Goal: Transaction & Acquisition: Purchase product/service

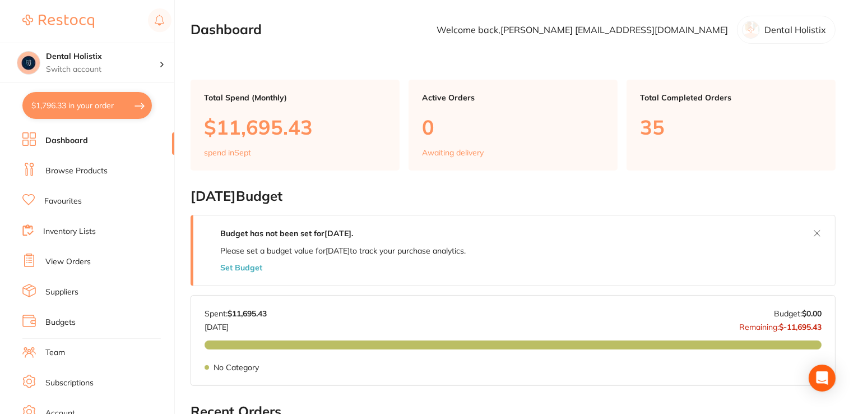
click at [84, 173] on link "Browse Products" at bounding box center [76, 170] width 62 height 11
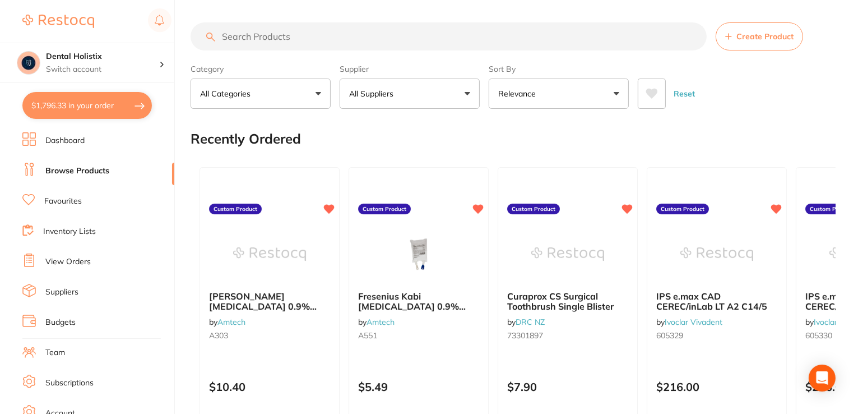
click at [81, 142] on link "Dashboard" at bounding box center [64, 140] width 39 height 11
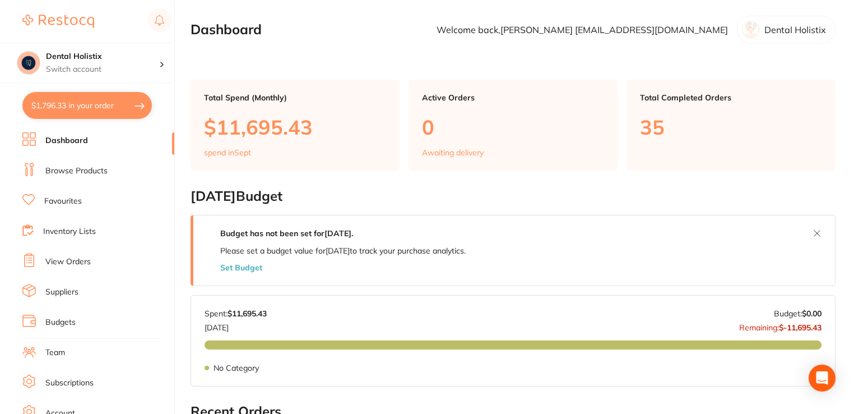
click at [113, 106] on button "$1,796.33 in your order" at bounding box center [86, 105] width 129 height 27
checkbox input "true"
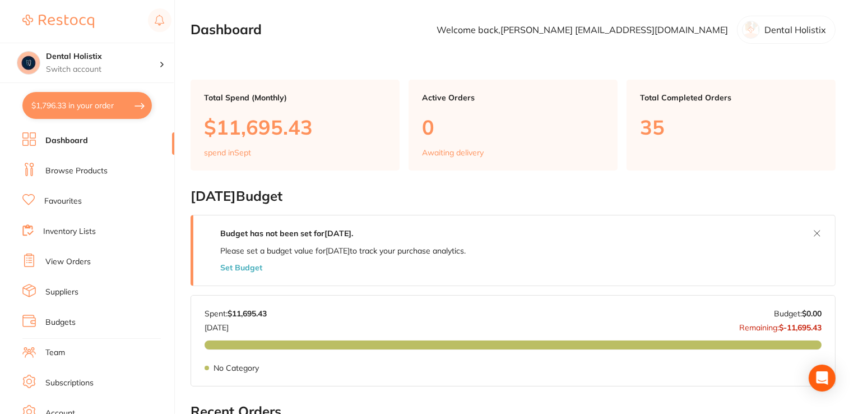
checkbox input "true"
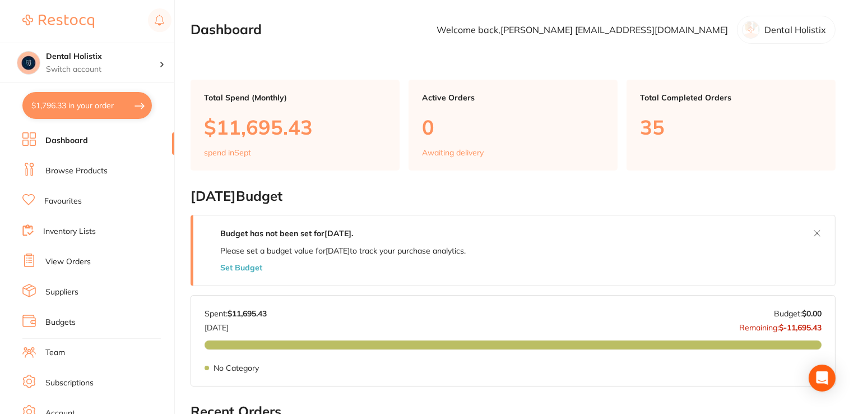
checkbox input "true"
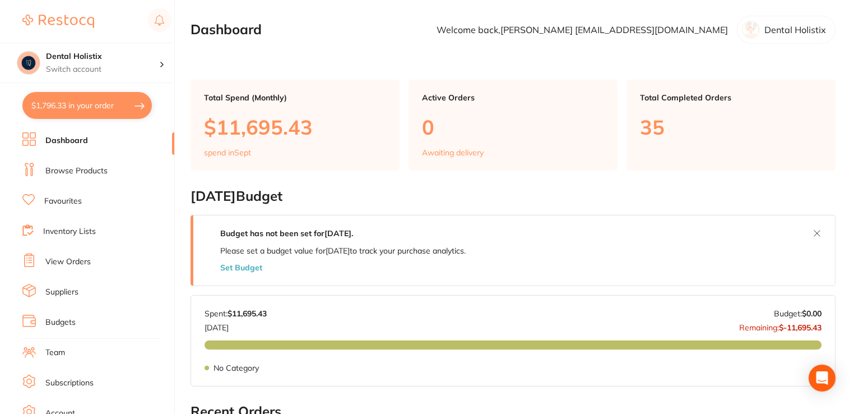
checkbox input "true"
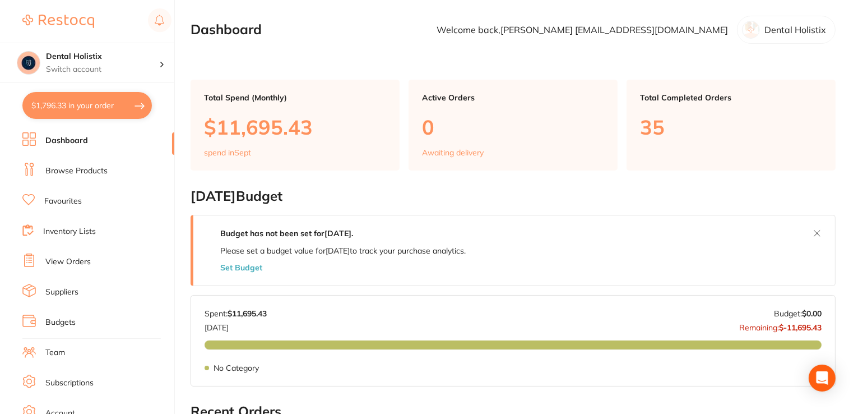
checkbox input "true"
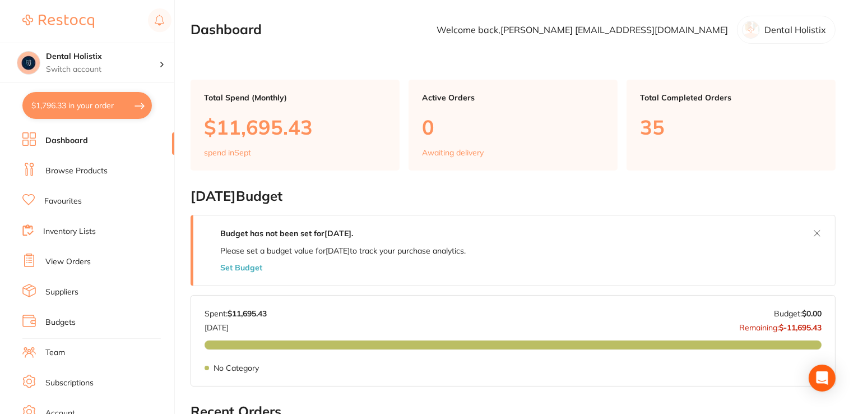
checkbox input "true"
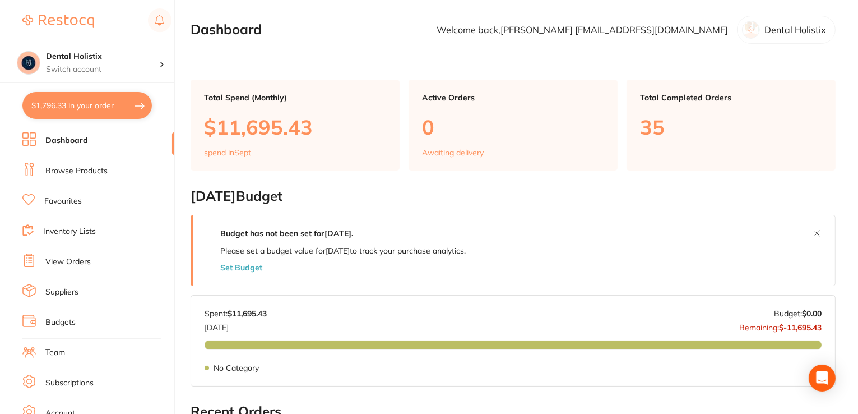
checkbox input "true"
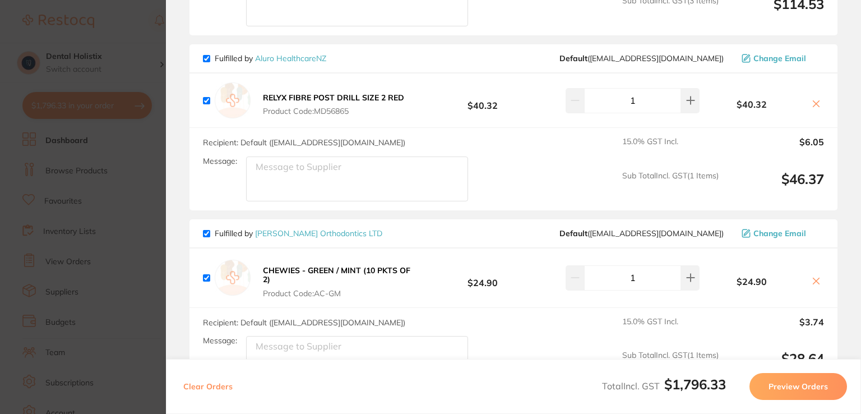
scroll to position [723, 0]
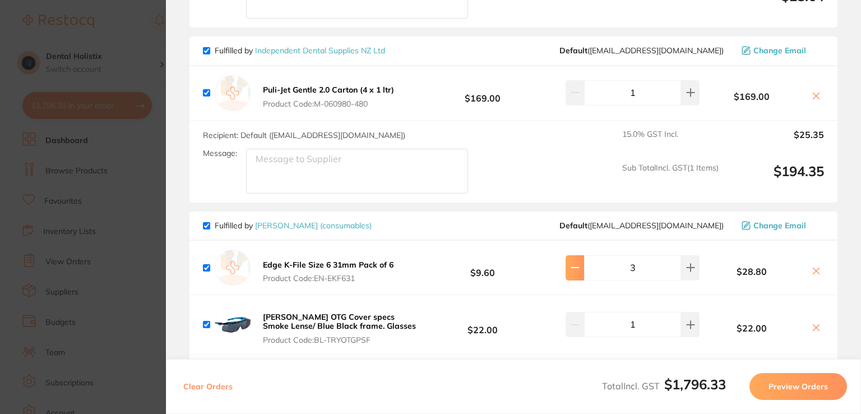
click at [574, 263] on icon at bounding box center [574, 267] width 9 height 9
type input "2"
click at [289, 222] on link "[PERSON_NAME] (consumables)" at bounding box center [313, 225] width 117 height 10
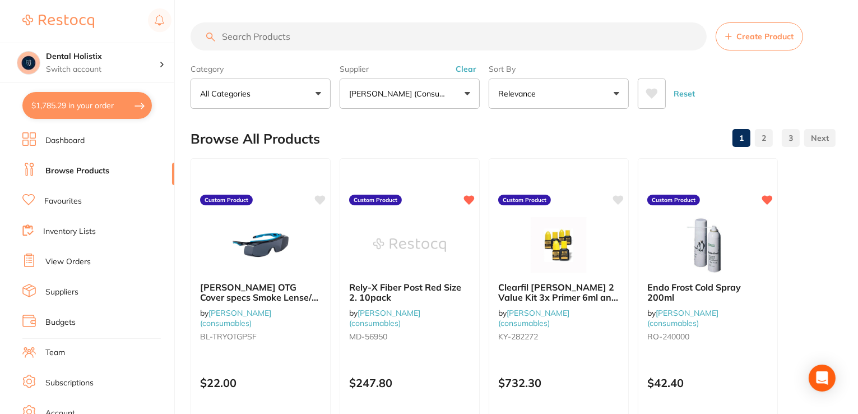
click at [320, 92] on button "All Categories" at bounding box center [261, 93] width 140 height 30
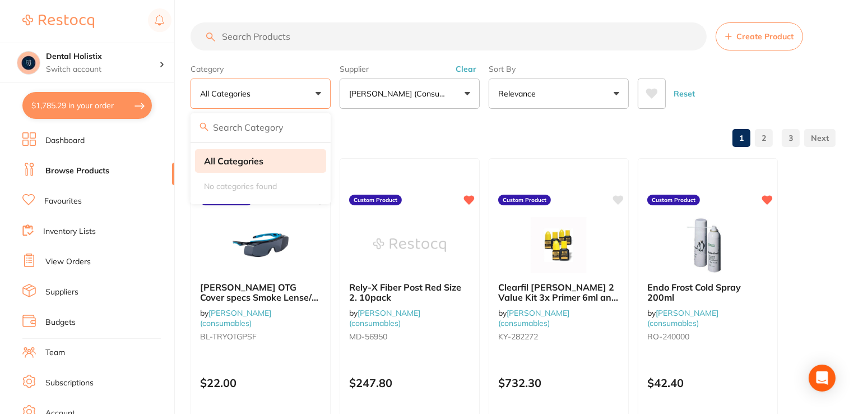
click at [250, 164] on strong "All Categories" at bounding box center [233, 161] width 59 height 10
click at [361, 43] on input "search" at bounding box center [449, 36] width 516 height 28
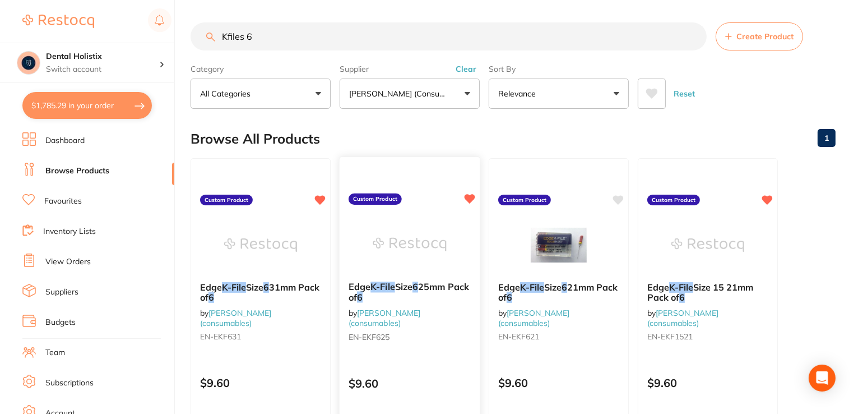
type input "Kfiles 6"
click at [391, 285] on em "K-File" at bounding box center [382, 286] width 24 height 11
click at [547, 285] on span "Size" at bounding box center [552, 286] width 17 height 11
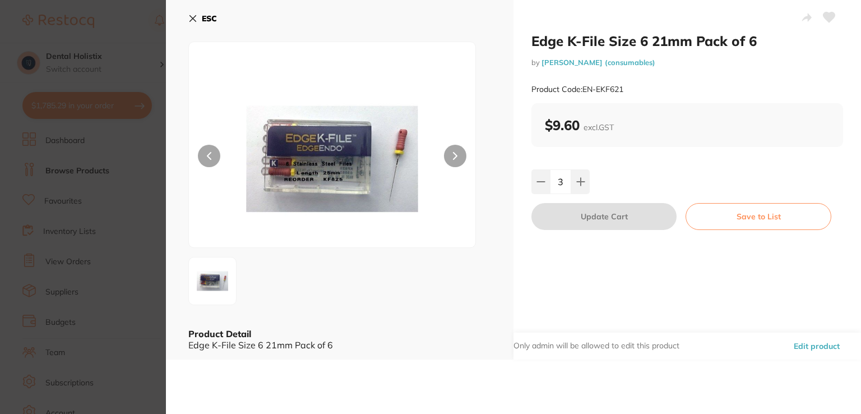
click at [718, 213] on button "Save to List" at bounding box center [758, 216] width 146 height 27
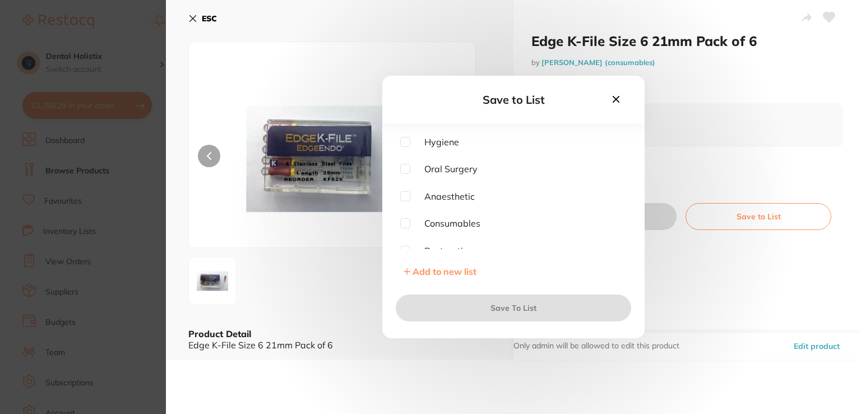
click at [698, 120] on div "Save to List Hygiene [MEDICAL_DATA] Anaesthetic Consumables Restorative Crown &…" at bounding box center [513, 207] width 695 height 414
click at [620, 96] on icon at bounding box center [616, 99] width 12 height 12
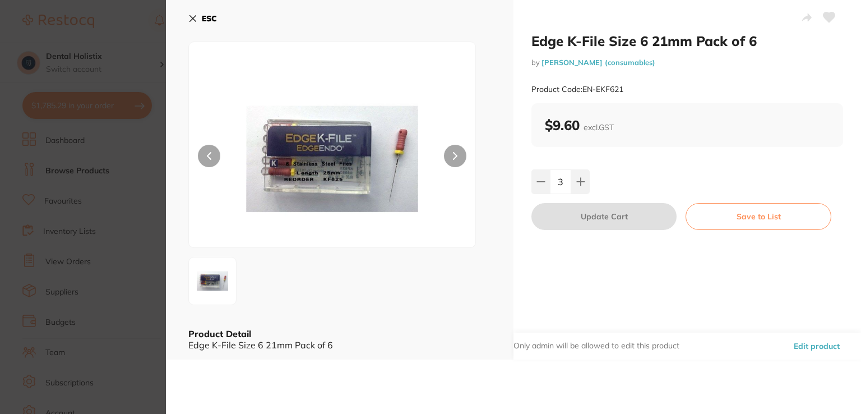
click at [670, 127] on div "$9.60 excl. GST" at bounding box center [687, 125] width 285 height 17
click at [537, 182] on icon at bounding box center [540, 182] width 7 height 0
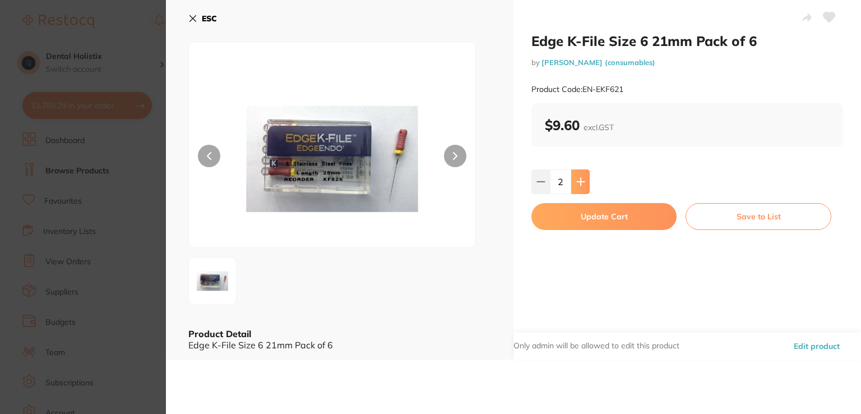
click at [576, 177] on icon at bounding box center [580, 181] width 9 height 9
type input "3"
click at [583, 216] on button "Update Cart" at bounding box center [603, 216] width 145 height 27
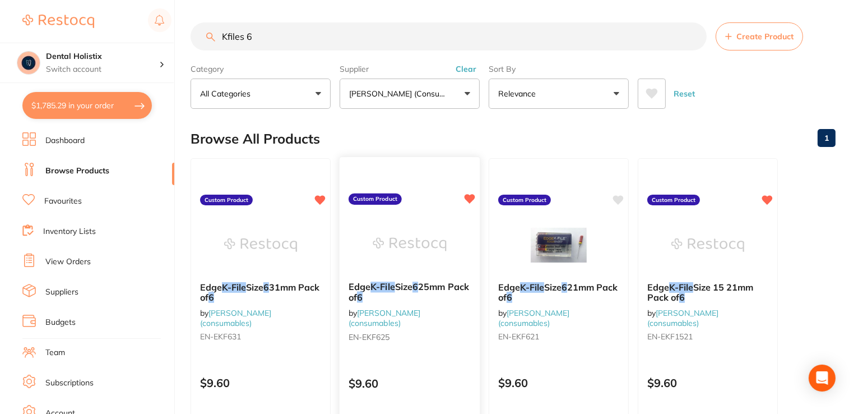
click at [418, 286] on em "6" at bounding box center [415, 286] width 6 height 11
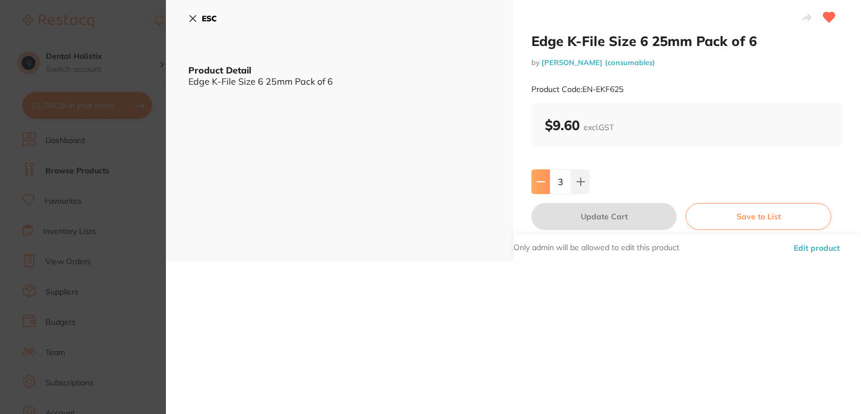
click at [542, 178] on icon at bounding box center [540, 181] width 9 height 9
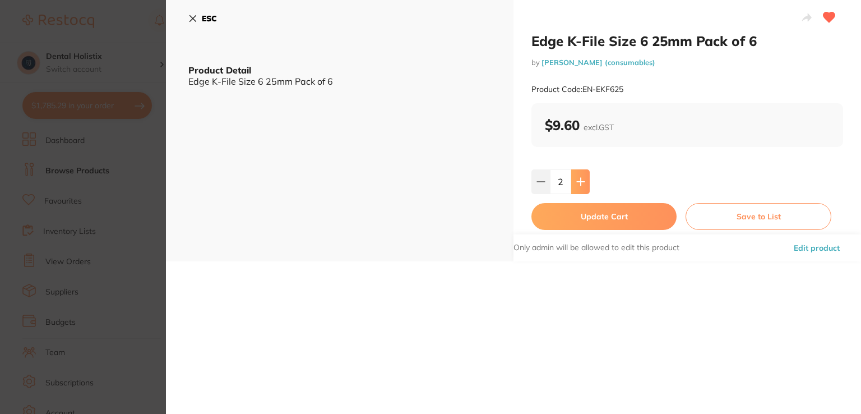
click at [577, 182] on icon at bounding box center [580, 181] width 7 height 7
type input "3"
drag, startPoint x: 578, startPoint y: 215, endPoint x: 563, endPoint y: 220, distance: 15.6
click at [563, 220] on button "Update Cart" at bounding box center [603, 216] width 145 height 27
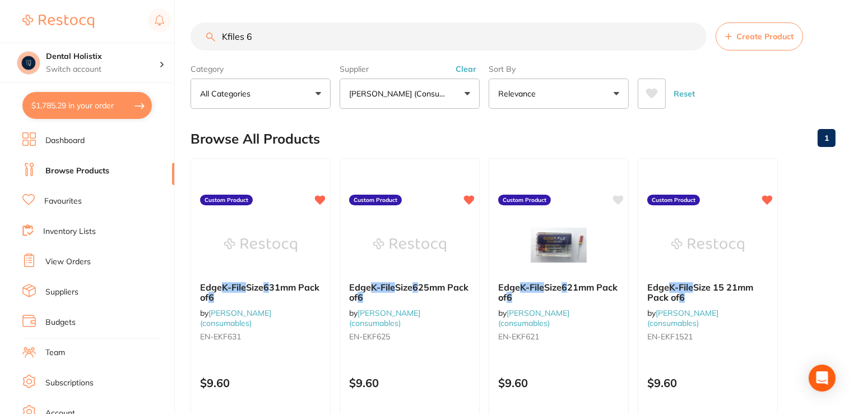
scroll to position [362, 0]
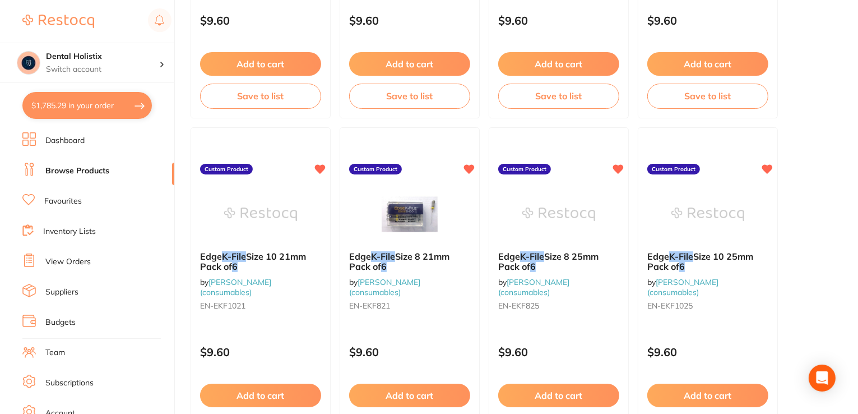
click at [87, 104] on button "$1,785.29 in your order" at bounding box center [86, 105] width 129 height 27
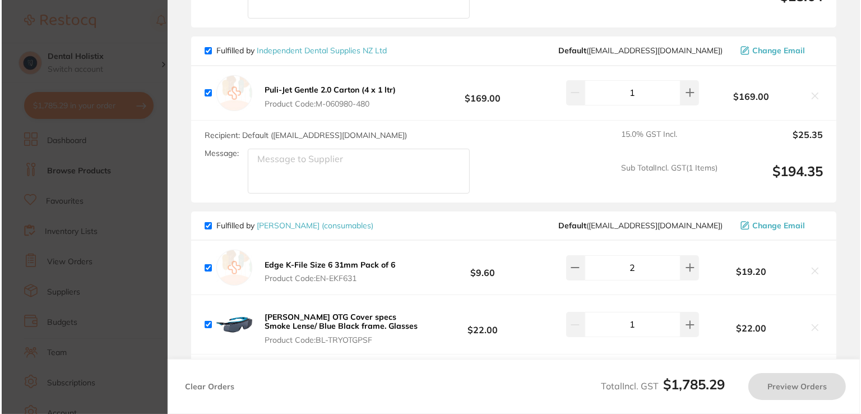
scroll to position [0, 0]
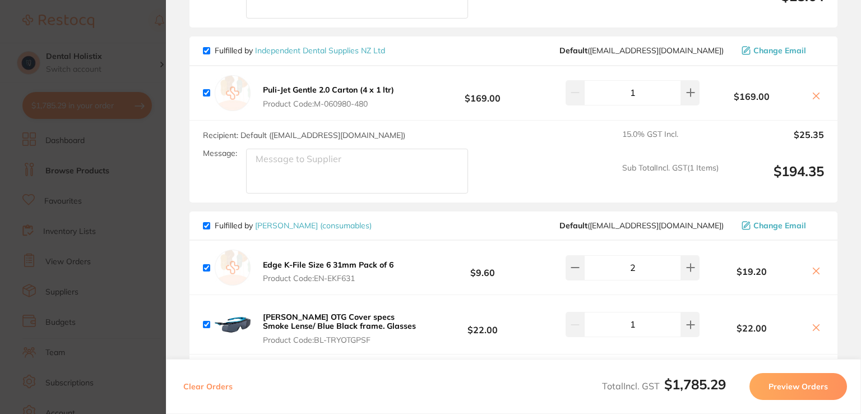
click at [418, 263] on div "Edge K-File Size 6 31mm Pack of 6 Product Code: EN-EKF631 $9.60 2 $19.20" at bounding box center [513, 267] width 648 height 54
click at [854, 314] on section "Review Orders Your orders are being processed and we will notify you once we ha…" at bounding box center [513, 207] width 695 height 414
click at [845, 355] on section "Review Orders Your orders are being processed and we will notify you once we ha…" at bounding box center [513, 207] width 695 height 414
click at [453, 220] on div "Fulfilled by [PERSON_NAME] (consumables) Default ( [EMAIL_ADDRESS][DOMAIN_NAME]…" at bounding box center [513, 225] width 621 height 10
click at [386, 273] on span "Product Code: EN-EKF631" at bounding box center [328, 277] width 131 height 9
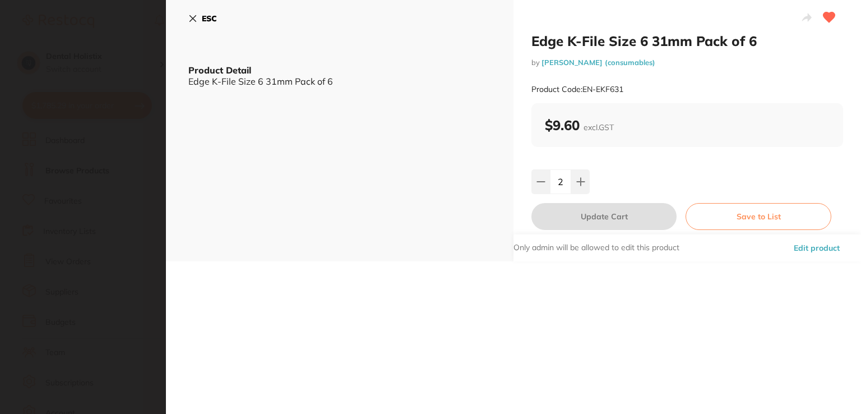
click at [195, 13] on button "ESC" at bounding box center [202, 18] width 29 height 19
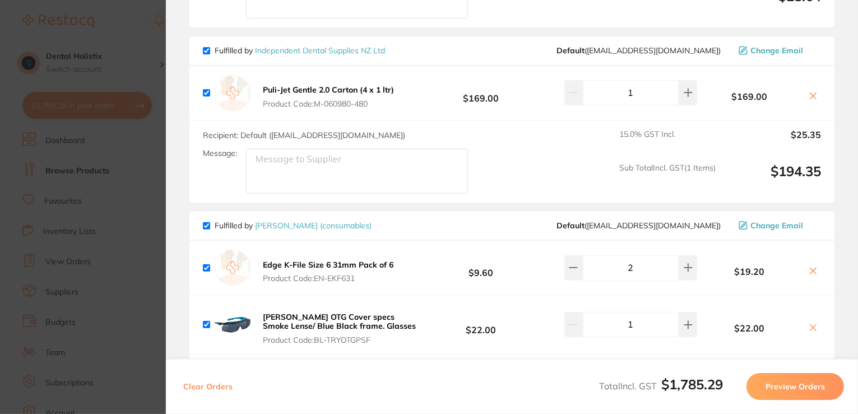
scroll to position [1809, 0]
click at [410, 221] on div "Fulfilled by [PERSON_NAME] (consumables) Default ( [EMAIL_ADDRESS][DOMAIN_NAME]…" at bounding box center [512, 225] width 618 height 10
click at [800, 386] on button "Preview Orders" at bounding box center [794, 386] width 97 height 27
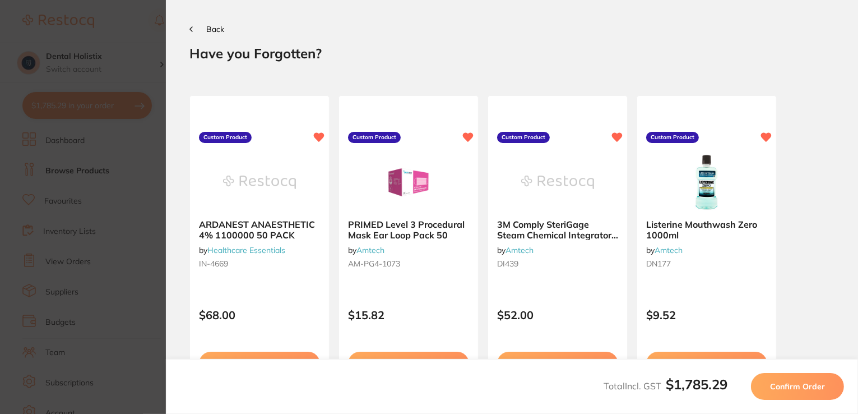
scroll to position [724, 0]
click at [551, 229] on b "3M Comply SteriGage Steam Chemical Integrators Class 5 Pack 100" at bounding box center [557, 229] width 122 height 21
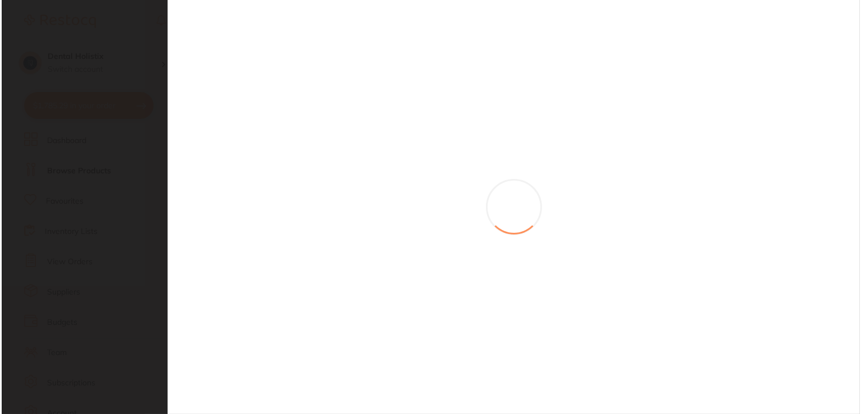
scroll to position [0, 0]
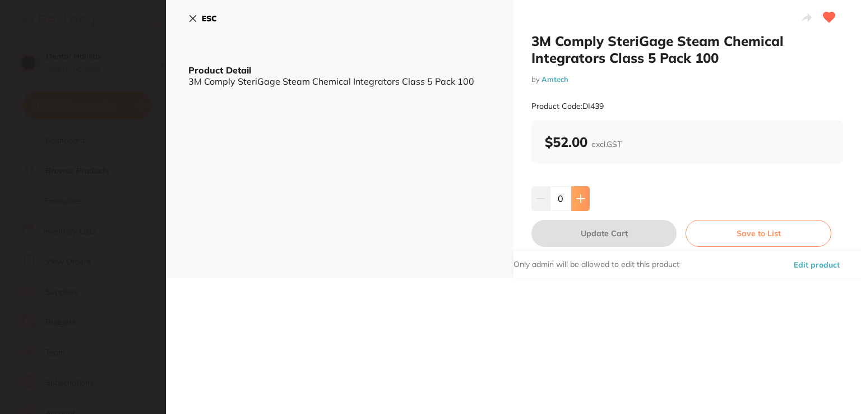
click at [575, 192] on button at bounding box center [580, 198] width 18 height 25
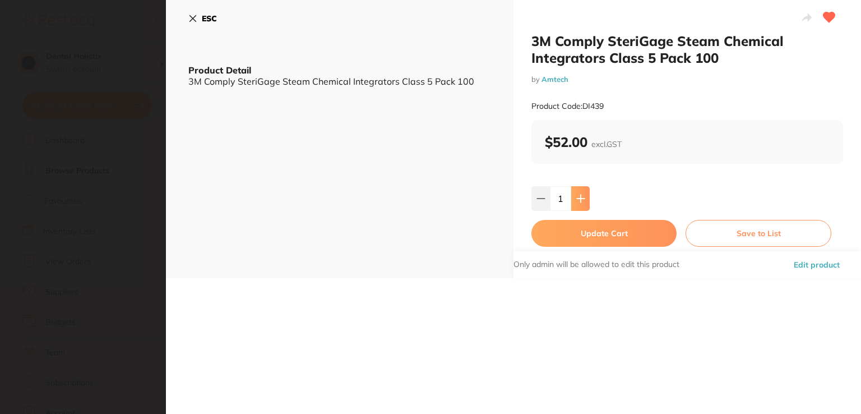
click at [575, 192] on button at bounding box center [580, 198] width 18 height 25
type input "2"
click at [626, 233] on button "Update Cart" at bounding box center [603, 233] width 145 height 27
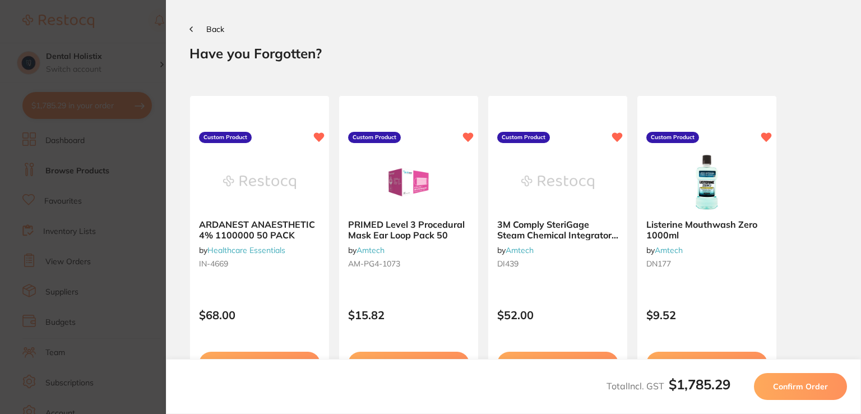
click at [856, 209] on section "Back Your orders are being processed and we will notify you once we have placed…" at bounding box center [513, 207] width 695 height 414
drag, startPoint x: 856, startPoint y: 209, endPoint x: 826, endPoint y: 117, distance: 96.6
click at [215, 29] on span "Back" at bounding box center [215, 29] width 18 height 10
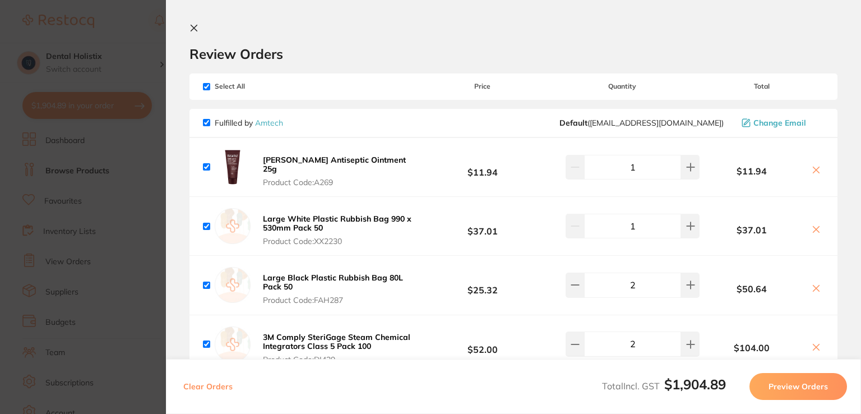
click at [857, 69] on section "Review Orders Your orders are being processed and we will notify you once we ha…" at bounding box center [513, 207] width 695 height 414
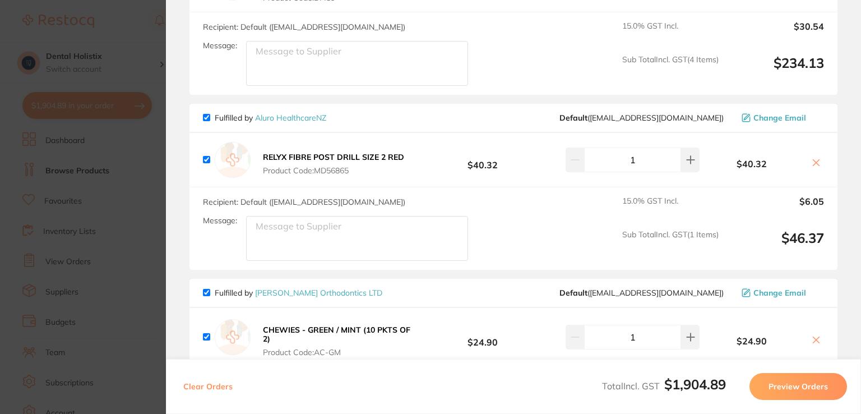
scroll to position [723, 0]
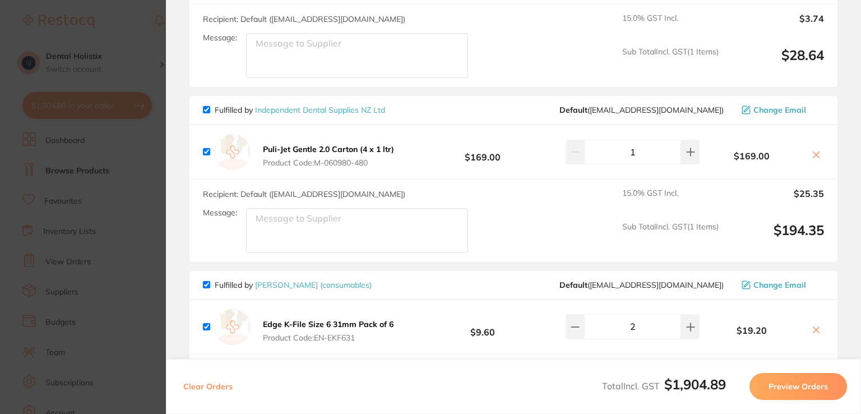
drag, startPoint x: 859, startPoint y: 185, endPoint x: 851, endPoint y: 132, distance: 53.9
click at [851, 132] on section "Review Orders Your orders are being processed and we will notify you once we ha…" at bounding box center [513, 207] width 695 height 414
click at [856, 191] on section "Review Orders Your orders are being processed and we will notify you once we ha…" at bounding box center [513, 207] width 695 height 414
